Goal: Task Accomplishment & Management: Use online tool/utility

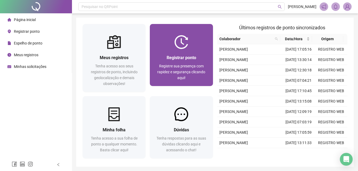
click at [170, 56] on span "Registrar ponto" at bounding box center [182, 57] width 30 height 5
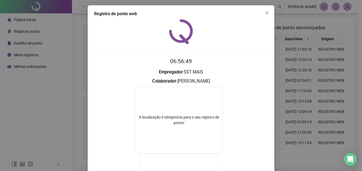
drag, startPoint x: 263, startPoint y: 13, endPoint x: 216, endPoint y: 39, distance: 53.2
click at [265, 13] on icon "close" at bounding box center [267, 13] width 4 height 4
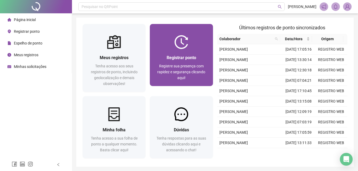
click at [189, 55] on span "Registrar ponto" at bounding box center [182, 57] width 30 height 5
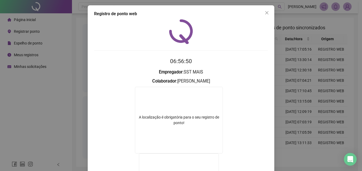
click at [268, 14] on span "Close" at bounding box center [266, 13] width 9 height 4
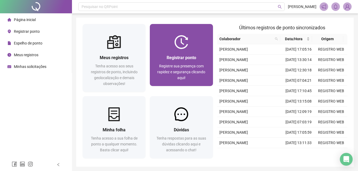
click at [202, 52] on div "Registrar ponto Registre sua presença com rapidez e segurança clicando aqui!" at bounding box center [181, 67] width 63 height 37
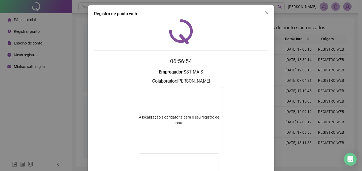
click at [265, 11] on icon "close" at bounding box center [267, 13] width 4 height 4
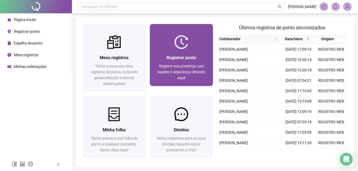
click at [196, 42] on div at bounding box center [181, 42] width 63 height 14
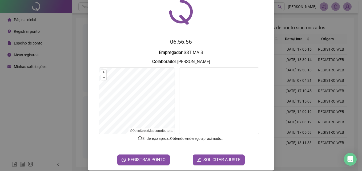
scroll to position [25, 0]
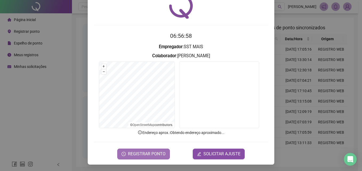
click at [156, 152] on span "REGISTRAR PONTO" at bounding box center [147, 154] width 38 height 6
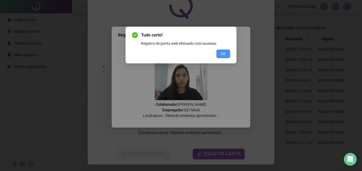
click at [222, 52] on span "OK" at bounding box center [223, 54] width 5 height 6
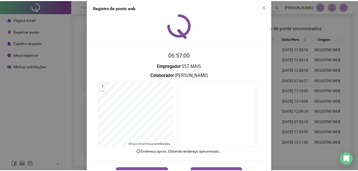
scroll to position [0, 0]
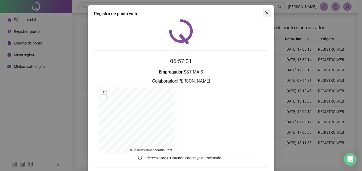
click at [262, 12] on span "Close" at bounding box center [266, 13] width 9 height 4
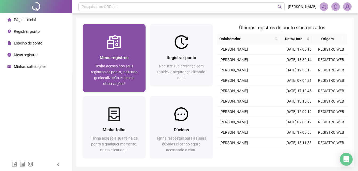
click at [121, 55] on span "Meus registros" at bounding box center [114, 57] width 29 height 5
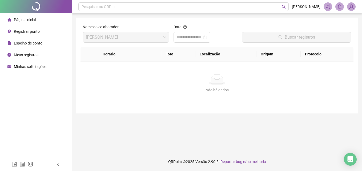
click at [35, 21] on li "Página inicial" at bounding box center [36, 19] width 70 height 11
